Goal: Transaction & Acquisition: Purchase product/service

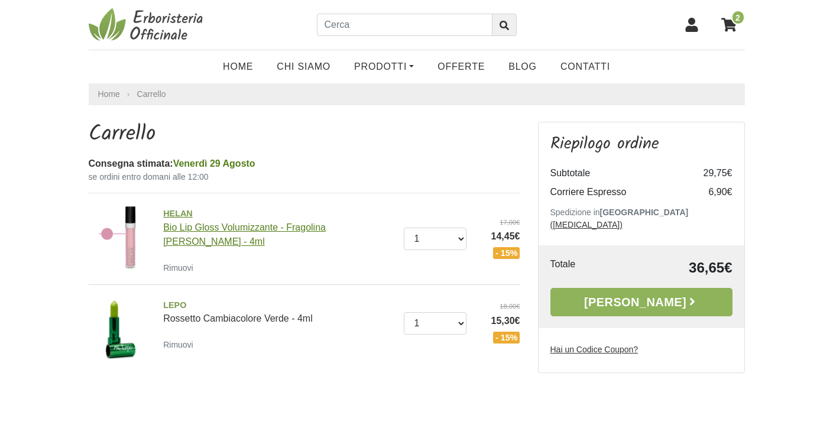
click at [224, 227] on link "HELAN Bio Lip Gloss Volumizzante - Fragolina [PERSON_NAME] - 4ml" at bounding box center [279, 226] width 232 height 39
